Goal: Task Accomplishment & Management: Complete application form

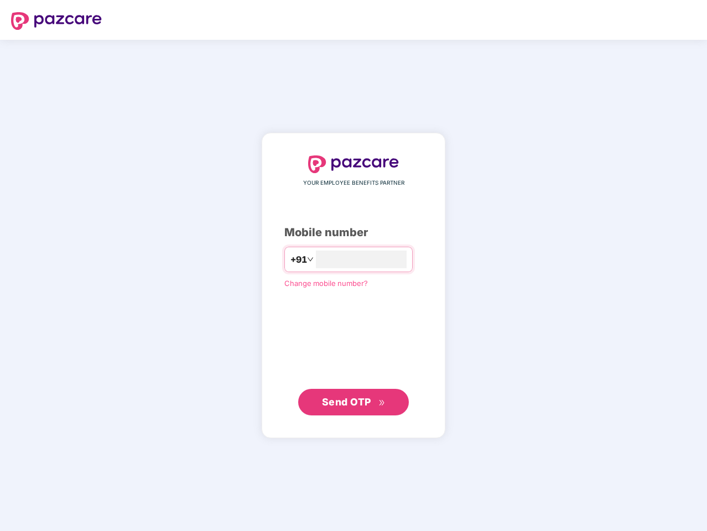
click at [353, 266] on input "number" at bounding box center [361, 260] width 91 height 18
click at [56, 21] on img at bounding box center [56, 21] width 91 height 18
click at [290, 259] on span "+91" at bounding box center [298, 260] width 17 height 14
click at [353, 402] on span "Send OTP" at bounding box center [346, 402] width 49 height 12
